Goal: Task Accomplishment & Management: Manage account settings

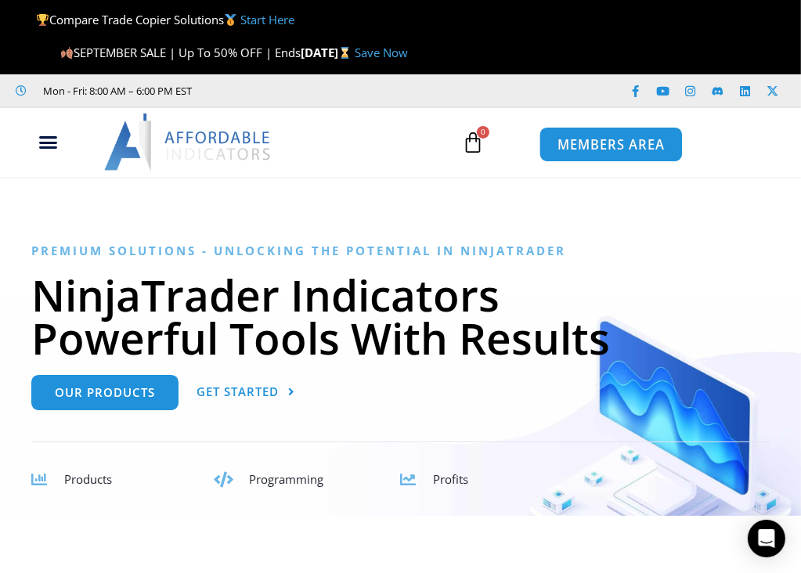
click at [602, 138] on span "MEMBERS AREA" at bounding box center [611, 144] width 107 height 13
click at [602, 143] on span "MEMBERS AREA" at bounding box center [611, 144] width 107 height 13
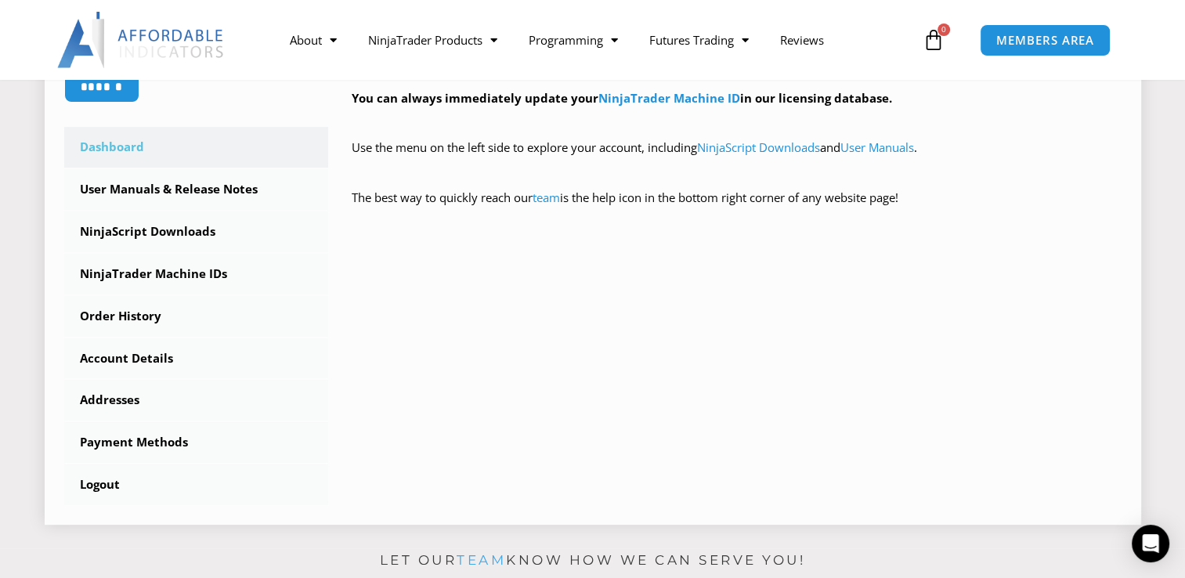
scroll to position [470, 0]
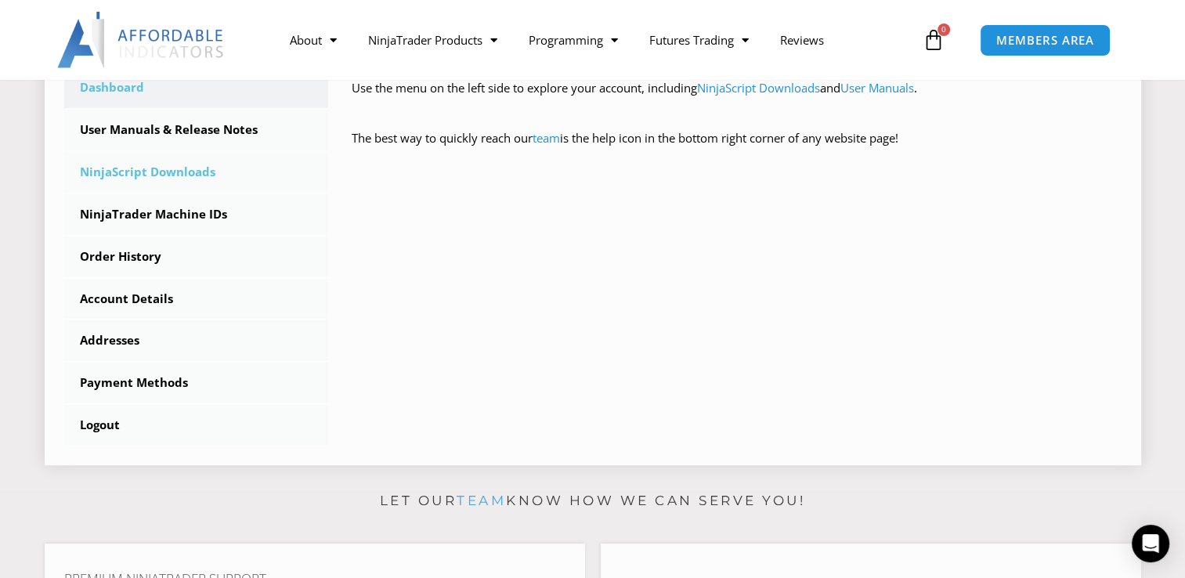
click at [161, 170] on link "NinjaScript Downloads" at bounding box center [196, 172] width 265 height 41
click at [194, 212] on link "NinjaTrader Machine IDs" at bounding box center [196, 214] width 265 height 41
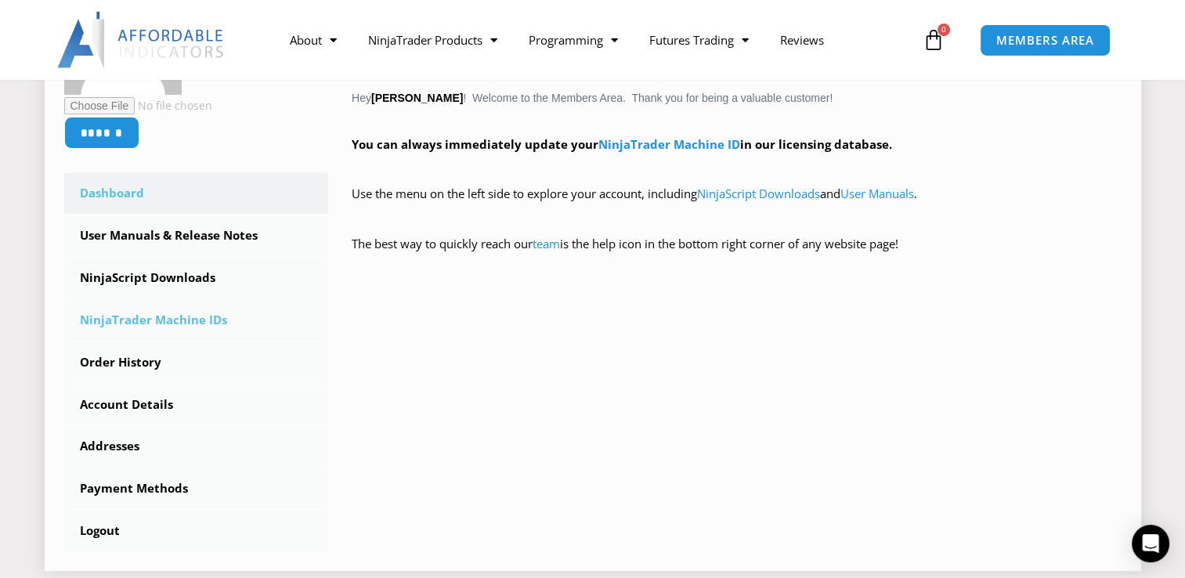
scroll to position [392, 0]
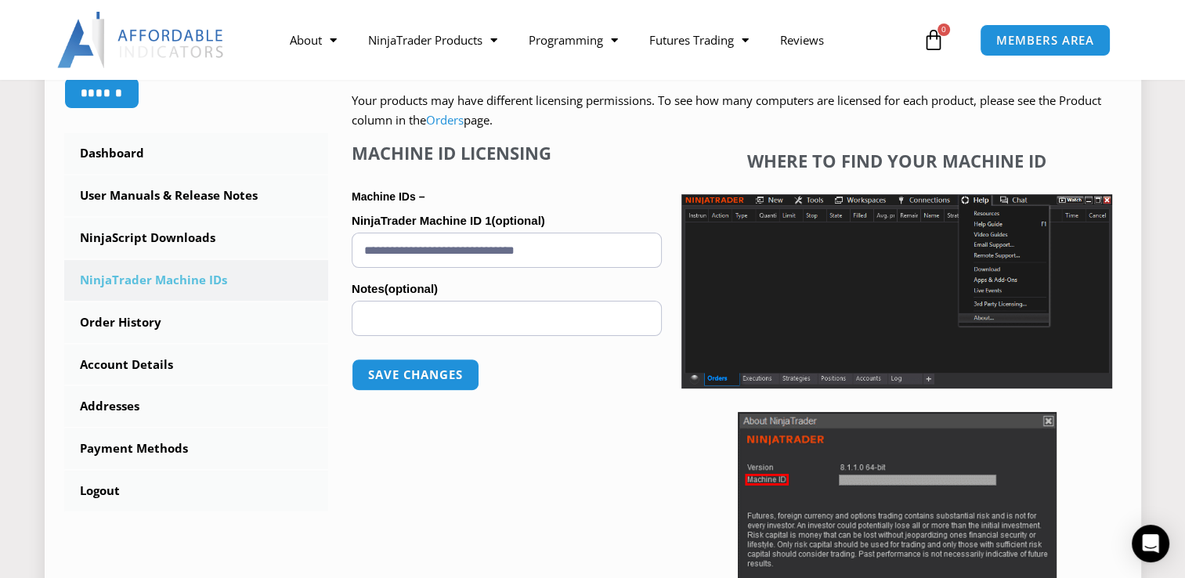
scroll to position [392, 0]
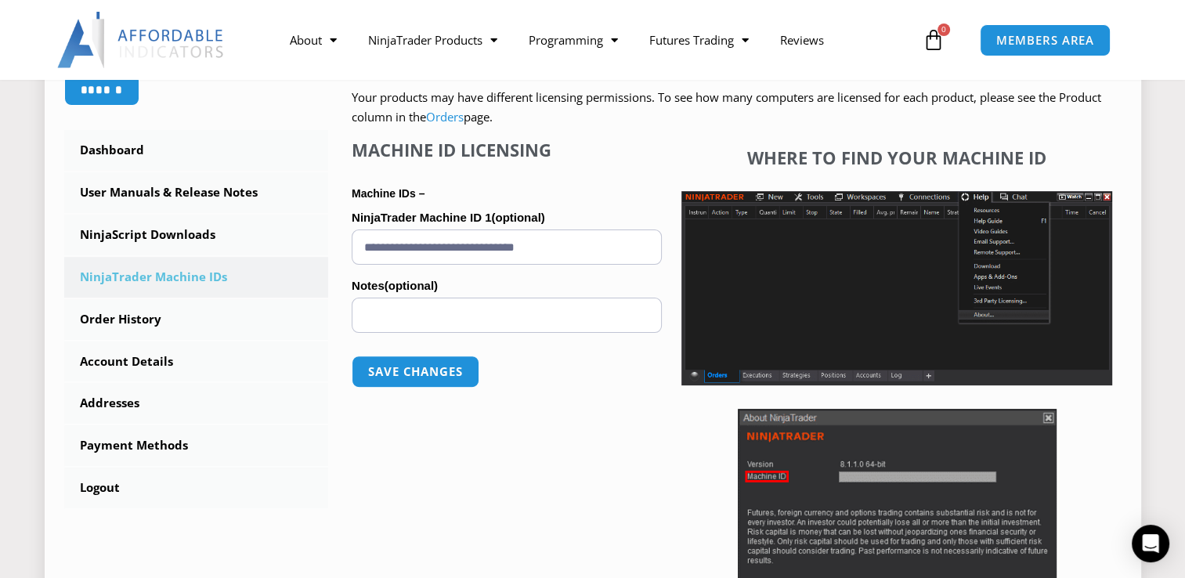
click at [604, 244] on input "**********" at bounding box center [507, 246] width 310 height 35
drag, startPoint x: 602, startPoint y: 243, endPoint x: 283, endPoint y: 231, distance: 319.8
click at [285, 231] on div "****** Dashboard Subscriptions User Manuals & Release Notes NinjaScript Downloa…" at bounding box center [592, 289] width 1057 height 711
click at [406, 367] on button "Save changes" at bounding box center [416, 372] width 134 height 34
